Goal: Navigation & Orientation: Find specific page/section

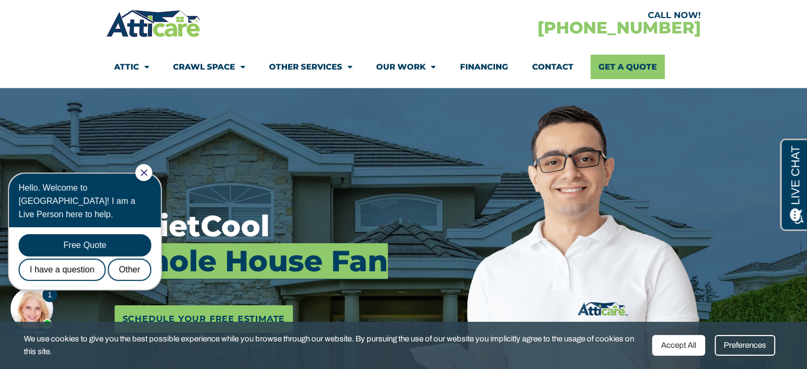
scroll to position [106, 0]
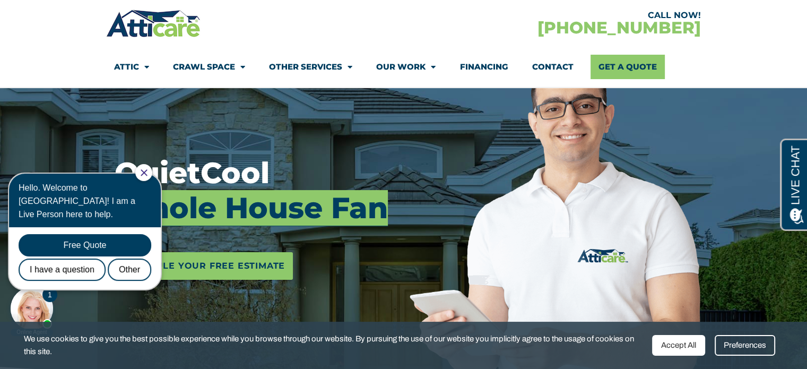
click at [149, 167] on div at bounding box center [143, 172] width 17 height 17
click at [147, 171] on icon "Close Chat" at bounding box center [144, 172] width 6 height 6
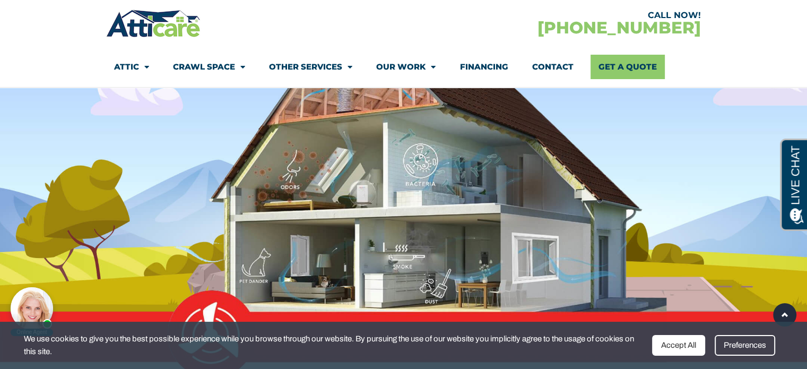
scroll to position [1592, 0]
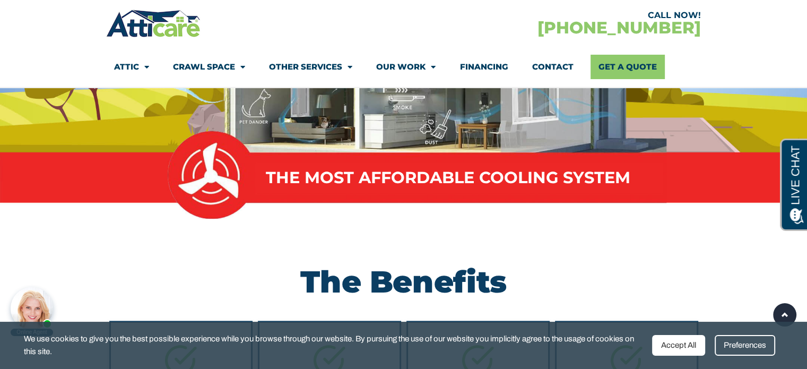
click at [680, 342] on div "Accept All" at bounding box center [678, 345] width 53 height 21
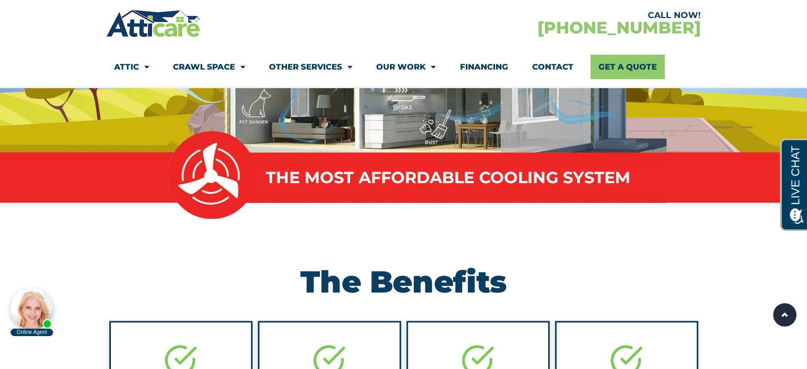
click at [544, 64] on link "Contact" at bounding box center [552, 67] width 41 height 24
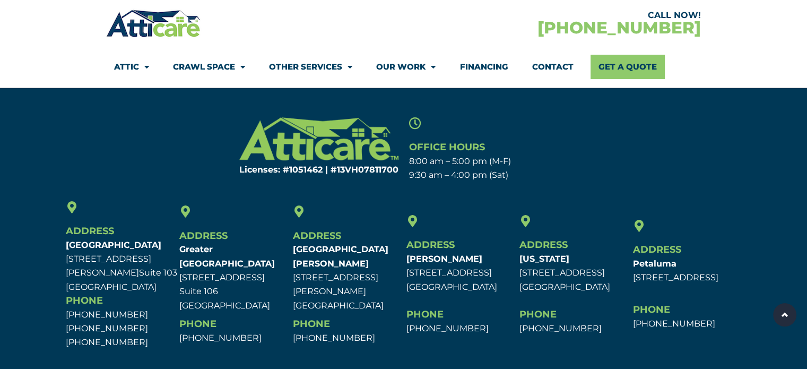
scroll to position [789, 0]
